Goal: Complete application form

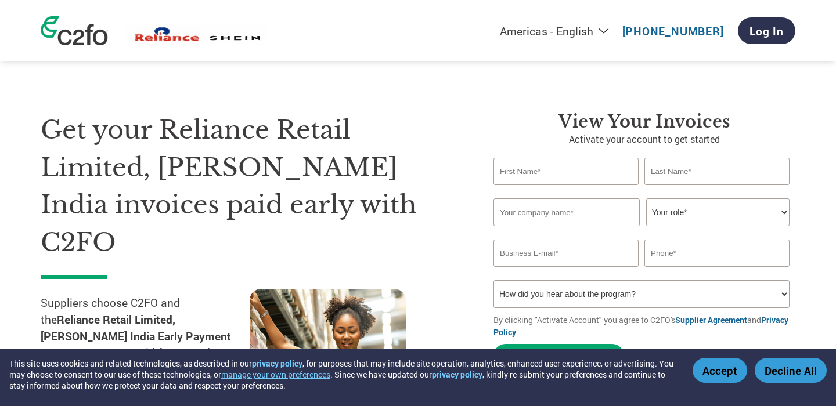
select select "en-[GEOGRAPHIC_DATA]"
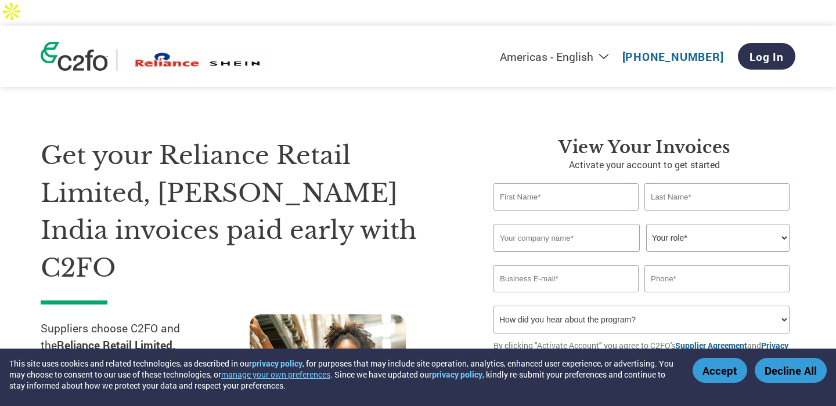
click at [718, 370] on button "Accept" at bounding box center [720, 370] width 55 height 25
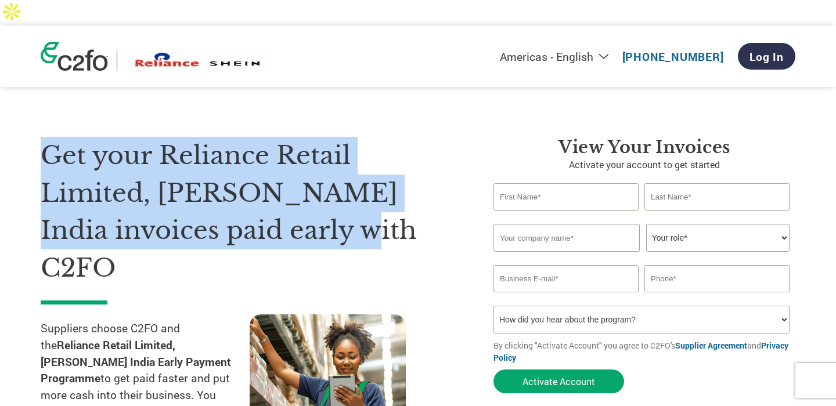
drag, startPoint x: 311, startPoint y: 206, endPoint x: 45, endPoint y: 124, distance: 277.5
click at [46, 137] on h1 "Get your Reliance Retail Limited, [PERSON_NAME] India invoices paid early with …" at bounding box center [250, 212] width 418 height 150
click at [672, 224] on select "Your role* CFO Controller Credit Manager Finance Director Treasurer CEO Preside…" at bounding box center [717, 238] width 143 height 28
click at [628, 306] on select "How did you hear about the program? Received a letter Email Social Media Online…" at bounding box center [642, 320] width 296 height 28
select select "Email"
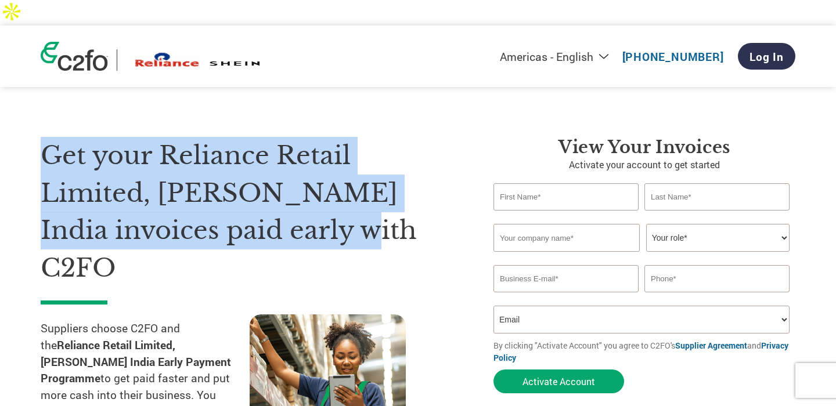
click at [523, 183] on input "text" at bounding box center [566, 196] width 145 height 27
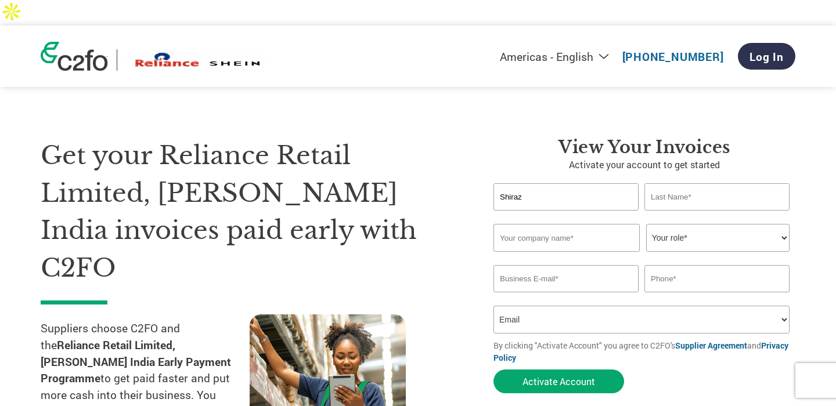
type input "Shiraz"
click at [685, 183] on input "text" at bounding box center [716, 196] width 145 height 27
type input "S"
type input "ul [PERSON_NAME]"
click at [590, 183] on input "Shiraz" at bounding box center [566, 196] width 145 height 27
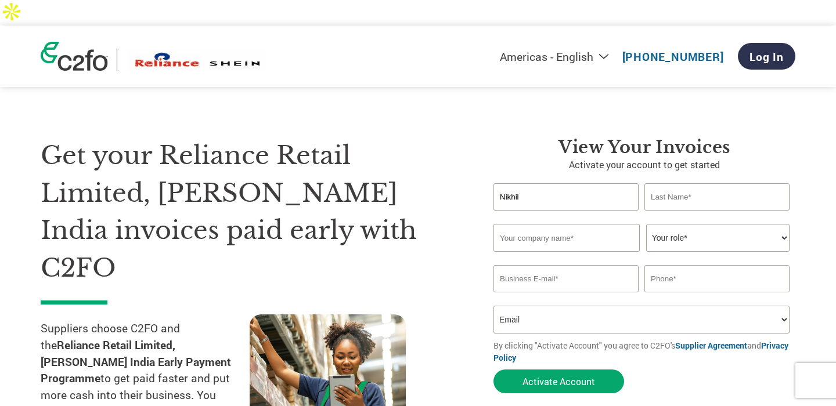
type input "Nikhil"
type input "[DEMOGRAPHIC_DATA]"
click at [549, 224] on input "text" at bounding box center [567, 238] width 146 height 28
type input "WS Lifestyle Pvt. Ltd."
click at [707, 224] on select "Your role* CFO Controller Credit Manager Finance Director Treasurer CEO Preside…" at bounding box center [717, 238] width 143 height 28
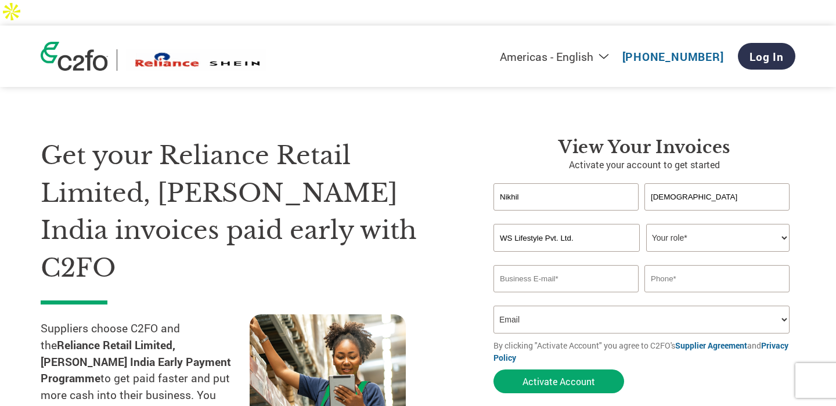
select select "OWNER_FOUNDER"
click at [545, 265] on input "email" at bounding box center [566, 278] width 145 height 27
type input "[EMAIL_ADDRESS][DOMAIN_NAME]"
click at [688, 265] on input "text" at bounding box center [716, 278] width 145 height 27
type input "9319537882"
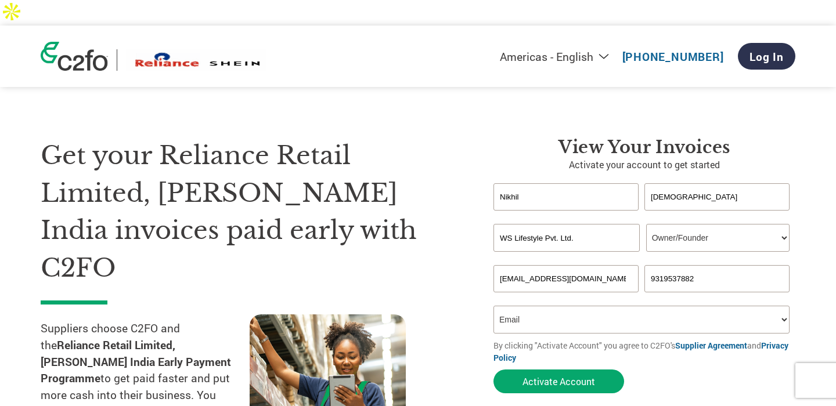
click at [629, 306] on select "How did you hear about the program? Received a letter Email Social Media Online…" at bounding box center [642, 320] width 296 height 28
click at [658, 352] on form "[PERSON_NAME] Invalid first name or first name is too long Invalid last name or…" at bounding box center [645, 291] width 302 height 216
click at [556, 370] on button "Activate Account" at bounding box center [559, 382] width 131 height 24
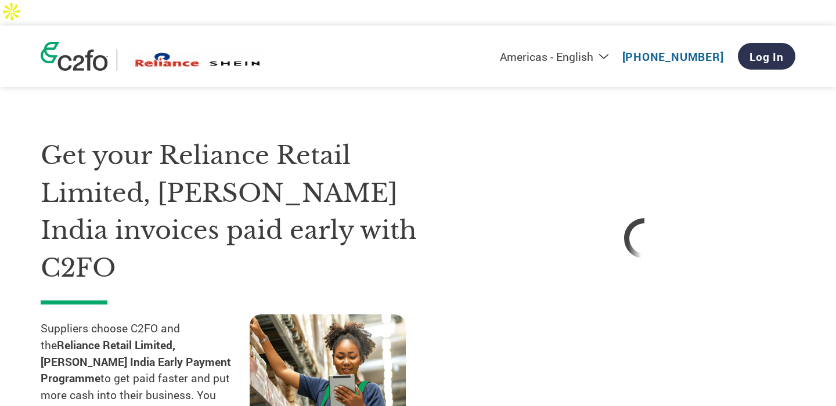
select select "en-[GEOGRAPHIC_DATA]"
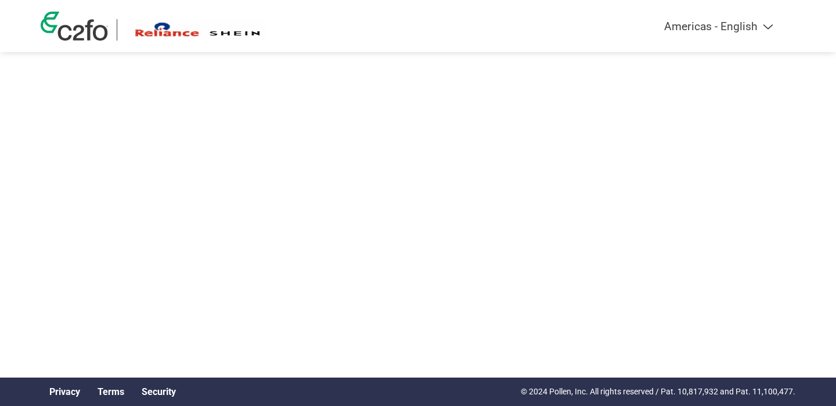
select select "en-[GEOGRAPHIC_DATA]"
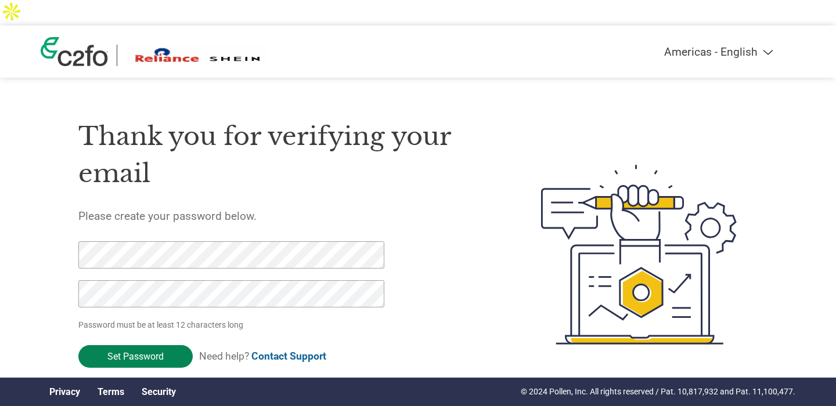
click at [141, 345] on input "Set Password" at bounding box center [135, 356] width 114 height 23
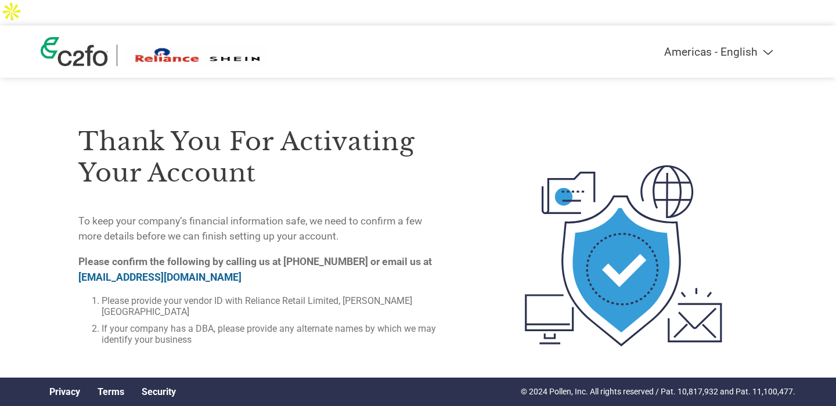
click at [92, 37] on img at bounding box center [74, 51] width 67 height 29
